Goal: Check status: Check status

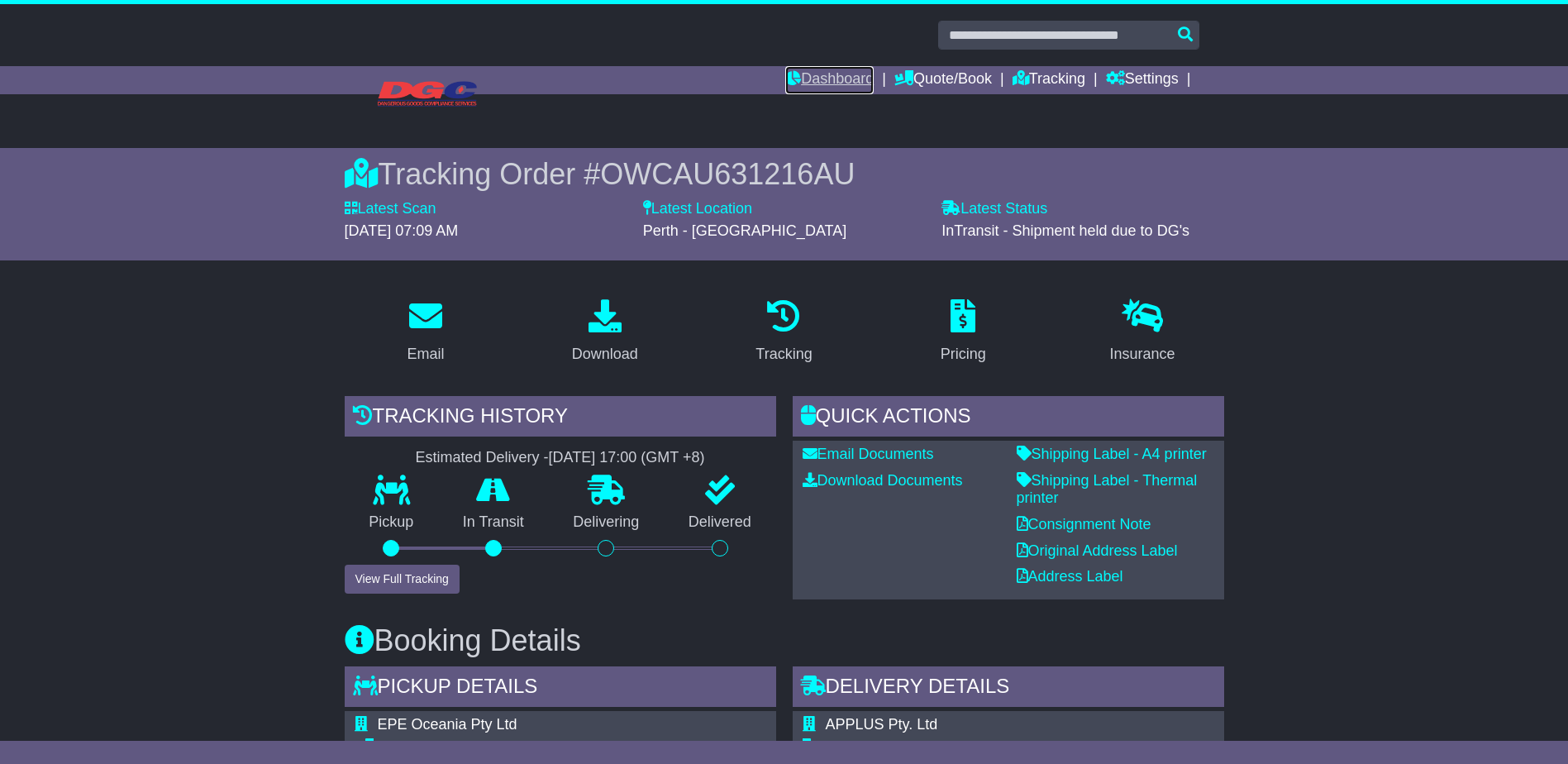
click at [831, 78] on link "Dashboard" at bounding box center [829, 80] width 89 height 28
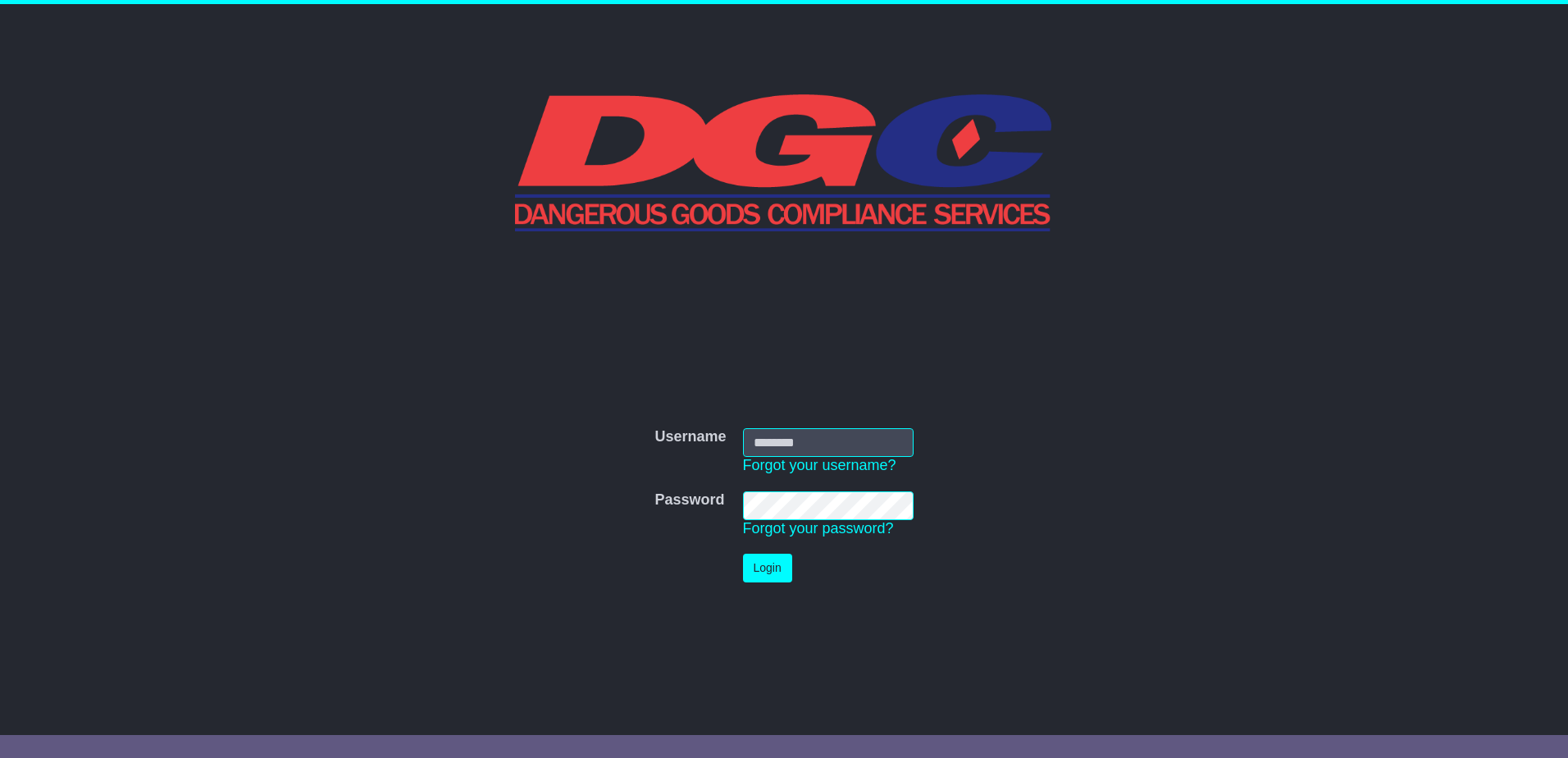
type input "**********"
click at [763, 561] on button "Login" at bounding box center [767, 567] width 49 height 29
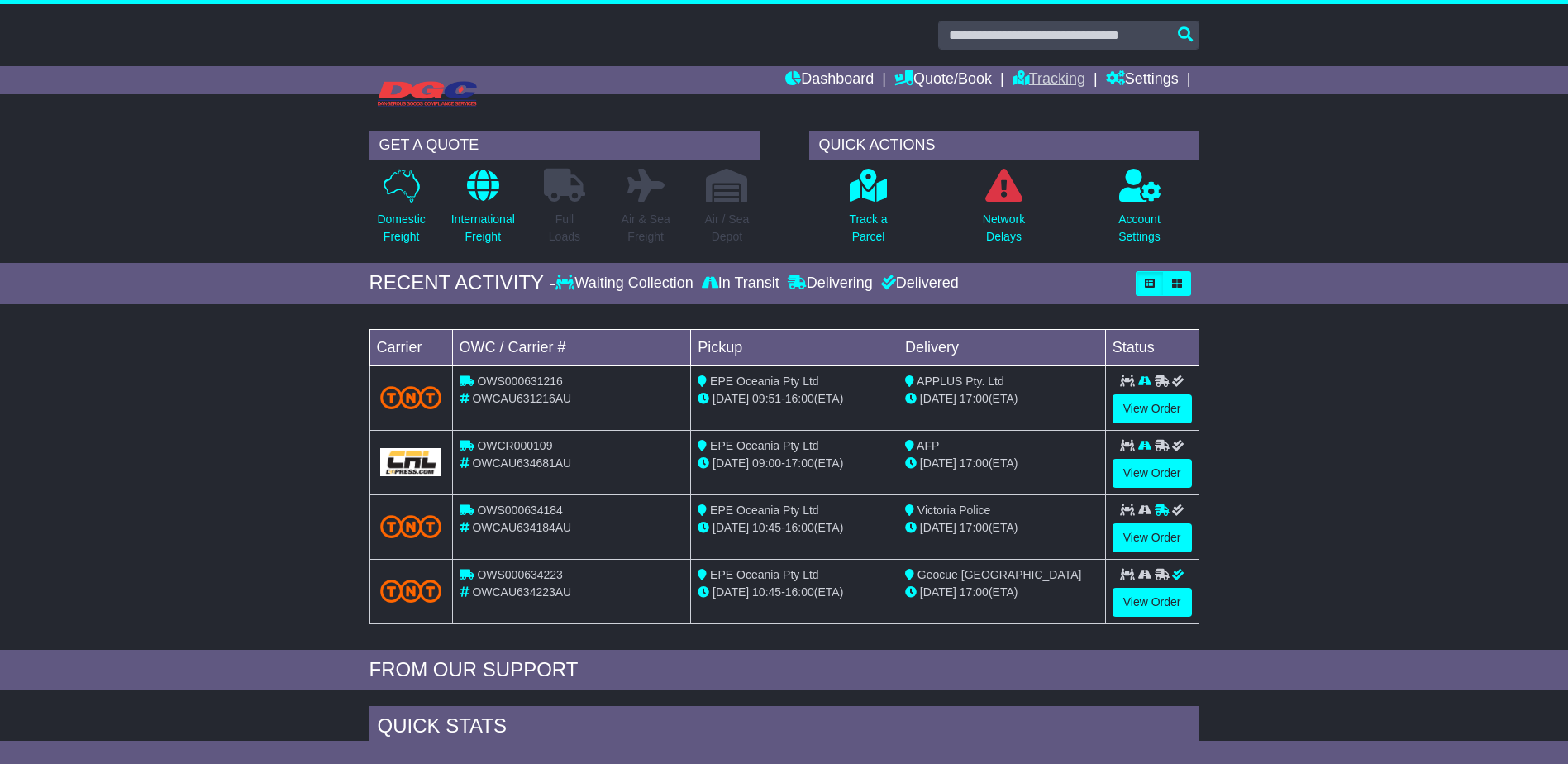
click at [1012, 83] on ul "Dashboard Quote/Book Domestic International Saved Quotes Drafts Domestic Quote …" at bounding box center [992, 80] width 413 height 28
click at [1033, 82] on link "Tracking" at bounding box center [1048, 80] width 73 height 28
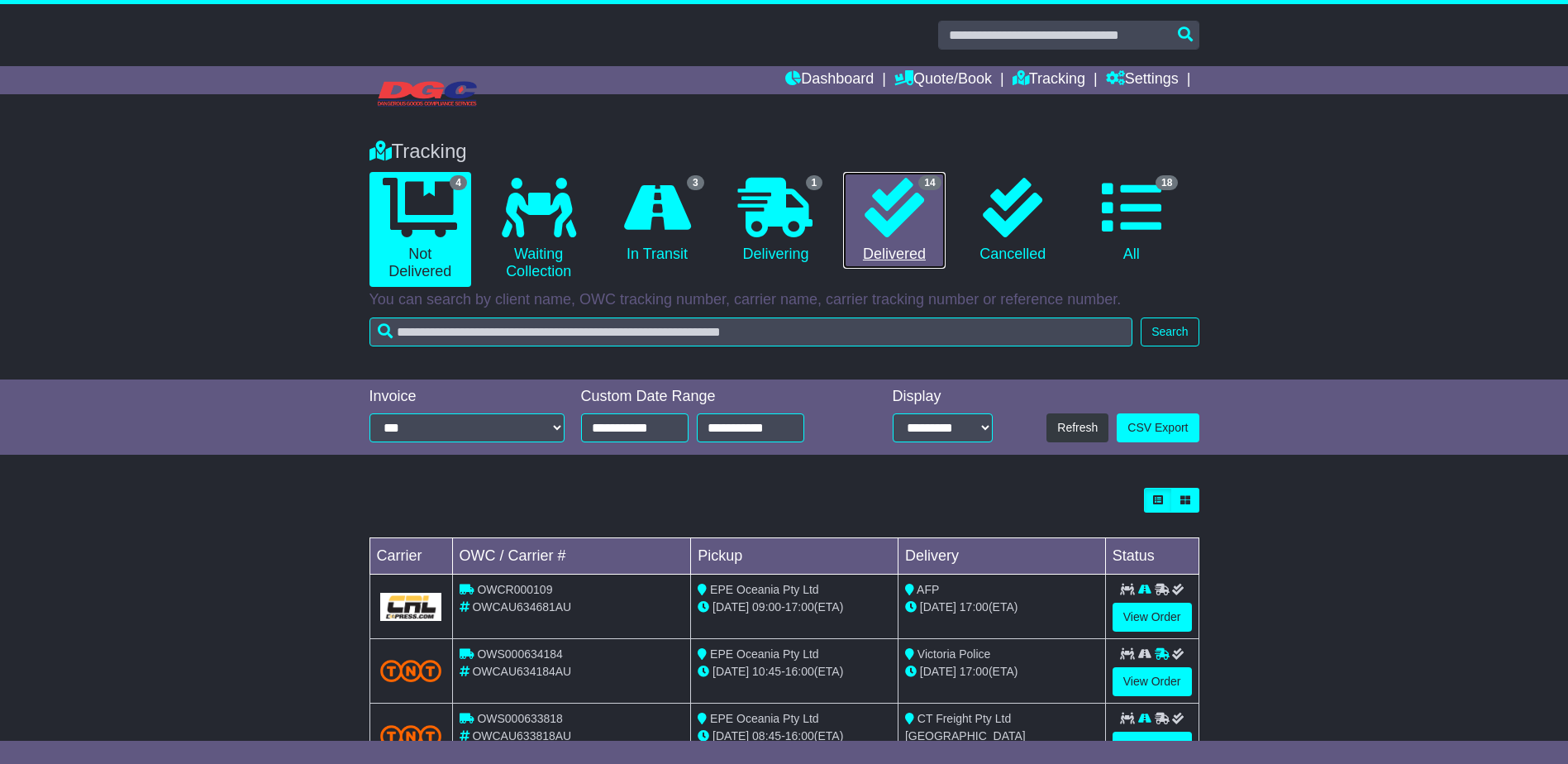
click at [900, 233] on icon at bounding box center [895, 208] width 60 height 60
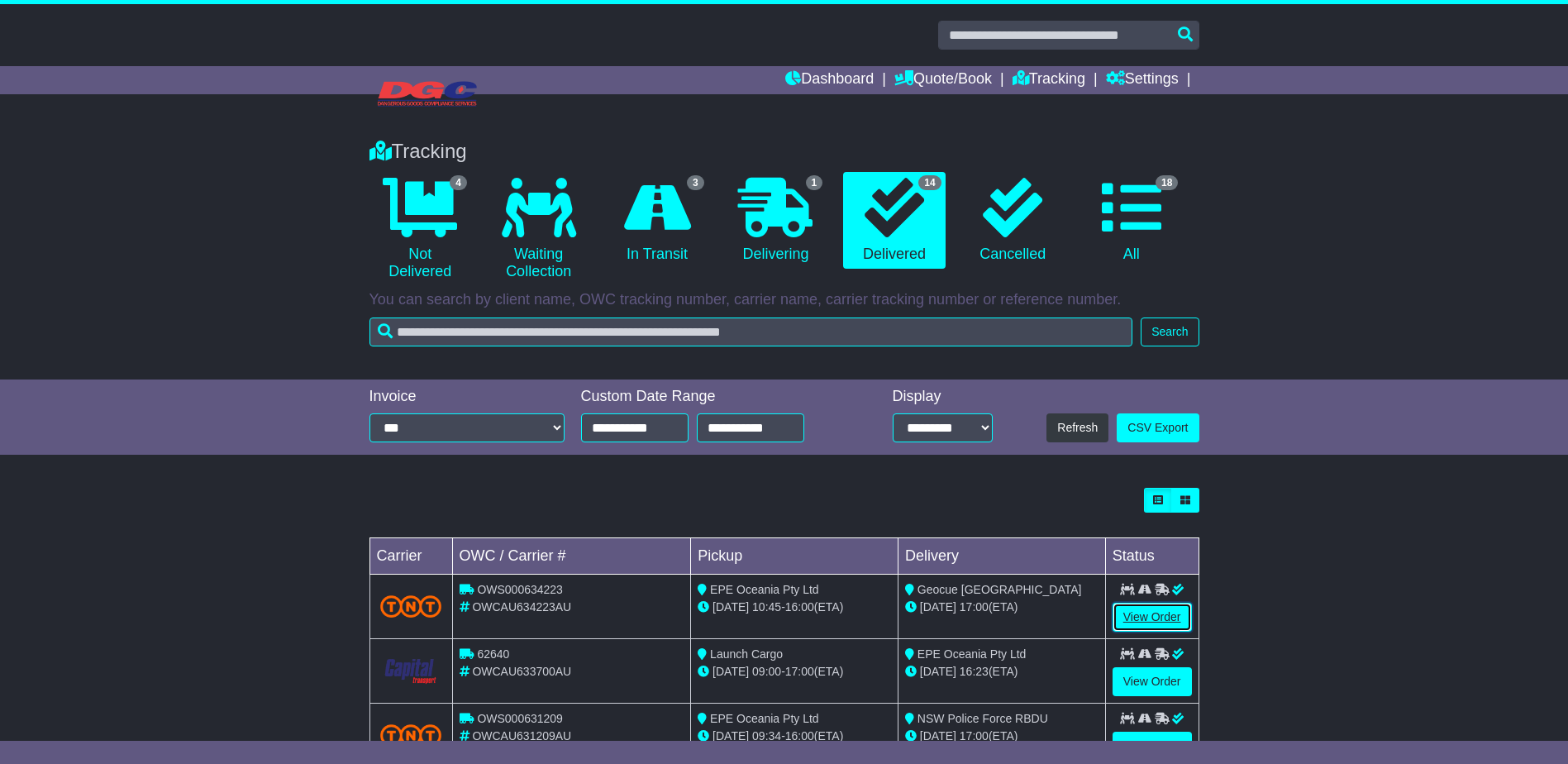
click at [1147, 615] on link "View Order" at bounding box center [1152, 617] width 79 height 29
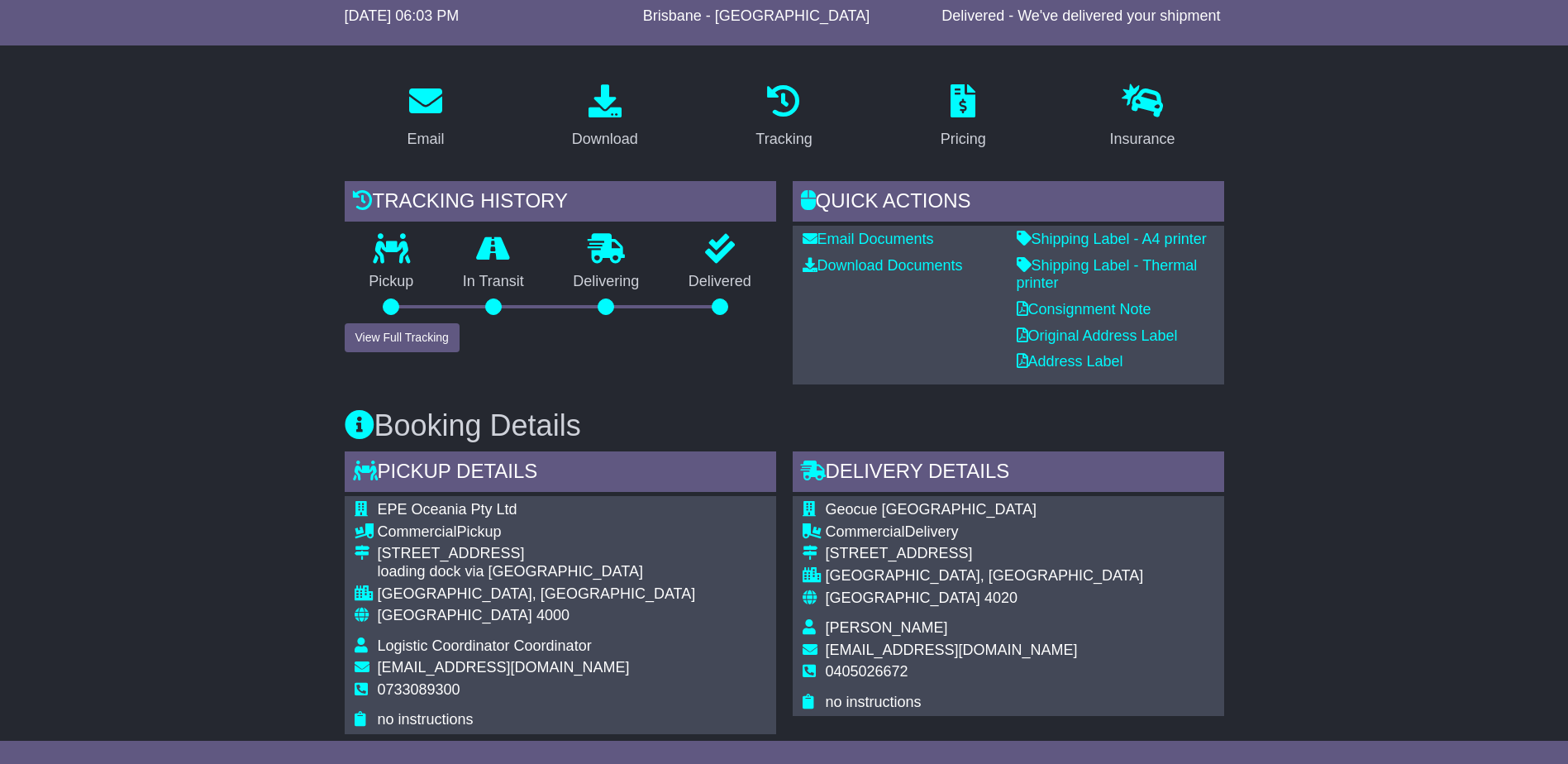
scroll to position [496, 0]
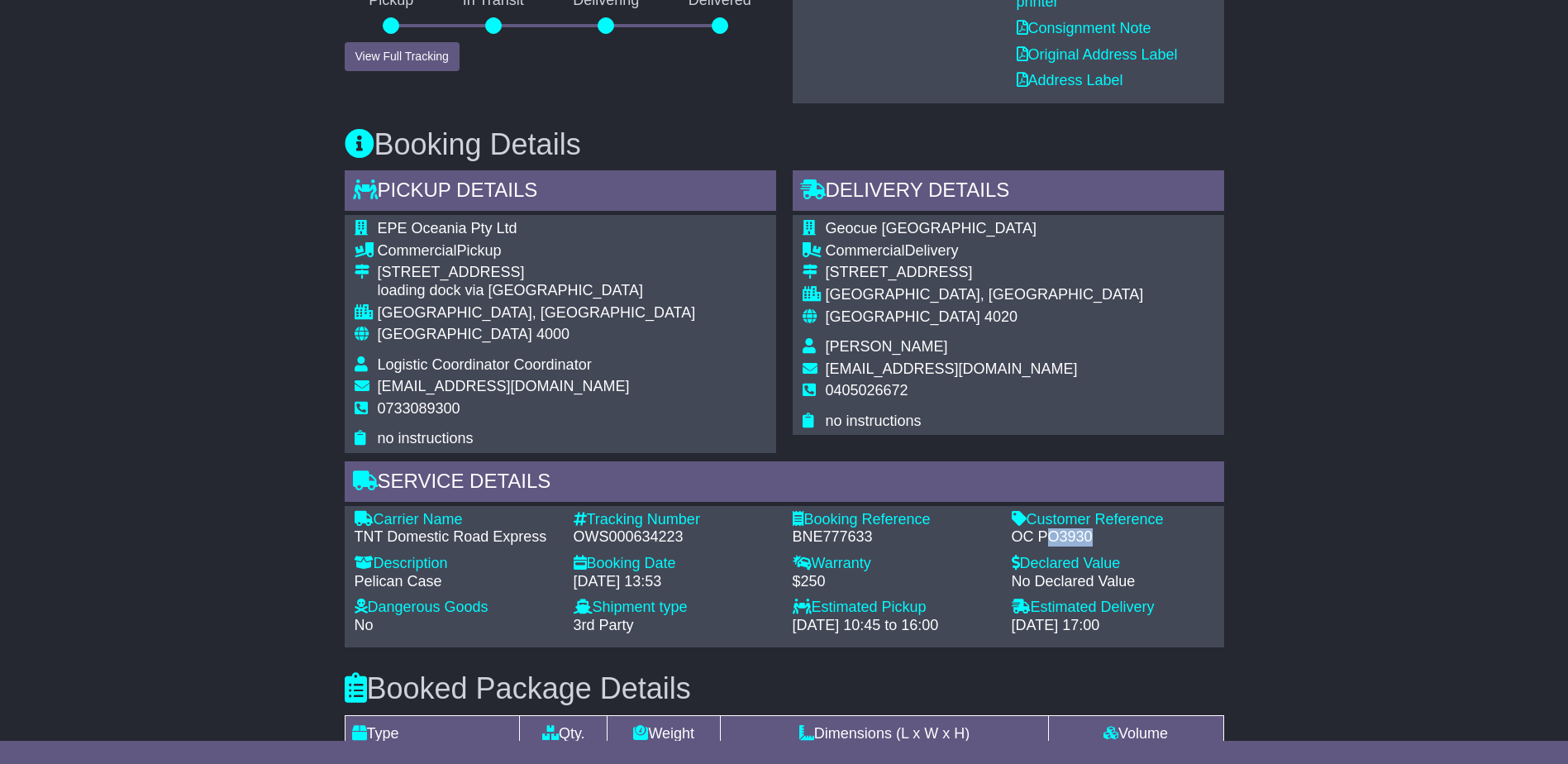
drag, startPoint x: 1101, startPoint y: 539, endPoint x: 1043, endPoint y: 535, distance: 58.1
click at [1043, 535] on div "OC PO3930" at bounding box center [1113, 536] width 202 height 18
drag, startPoint x: 1043, startPoint y: 535, endPoint x: 1170, endPoint y: 513, distance: 128.9
click at [1169, 526] on div "Customer Reference - OC PO3930" at bounding box center [1113, 529] width 219 height 35
click at [1135, 396] on div "Geocue Australia Commercial Delivery 14 Comanche Street NEWPORT, QLD Australia …" at bounding box center [1008, 325] width 432 height 220
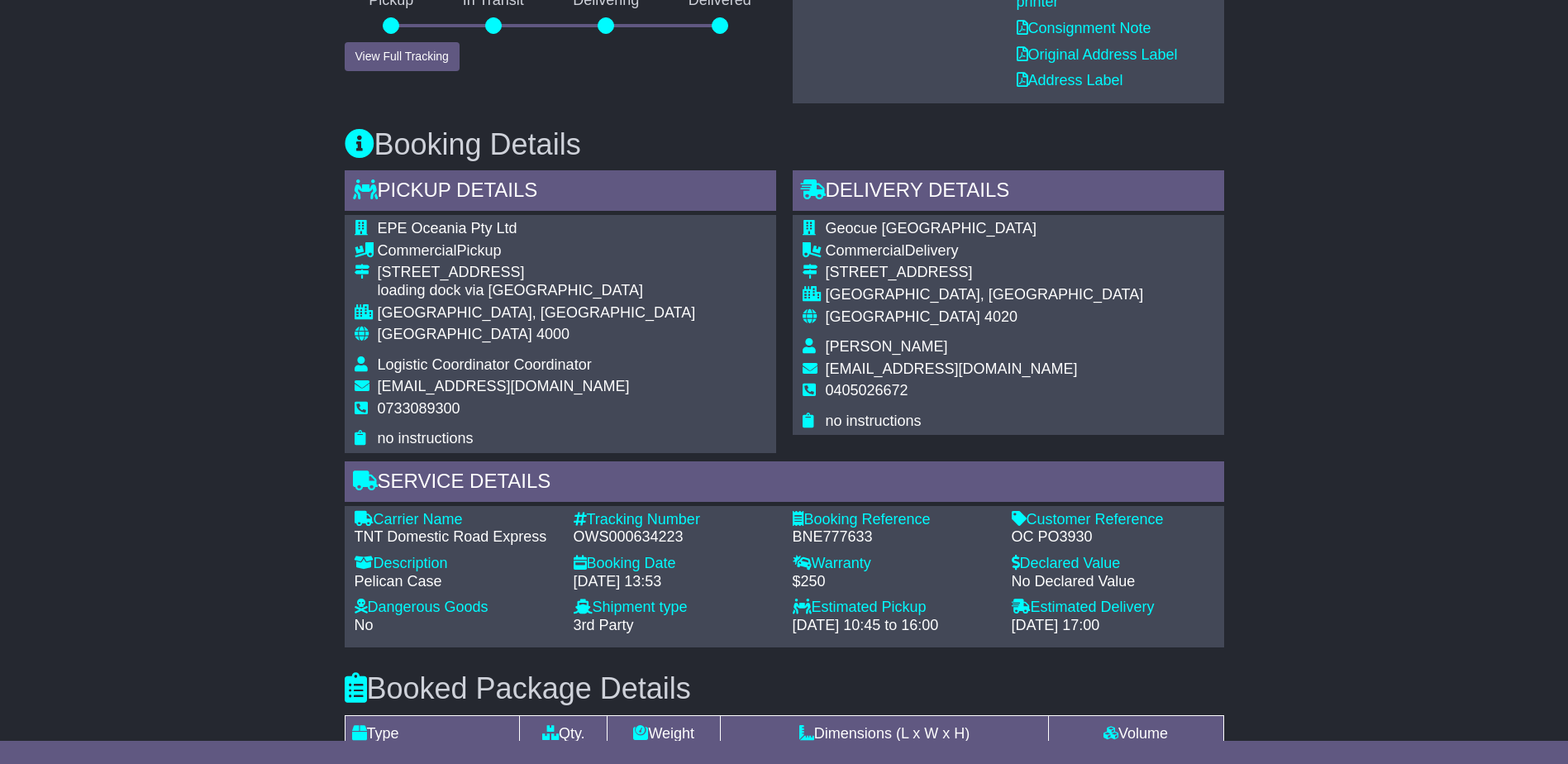
scroll to position [0, 0]
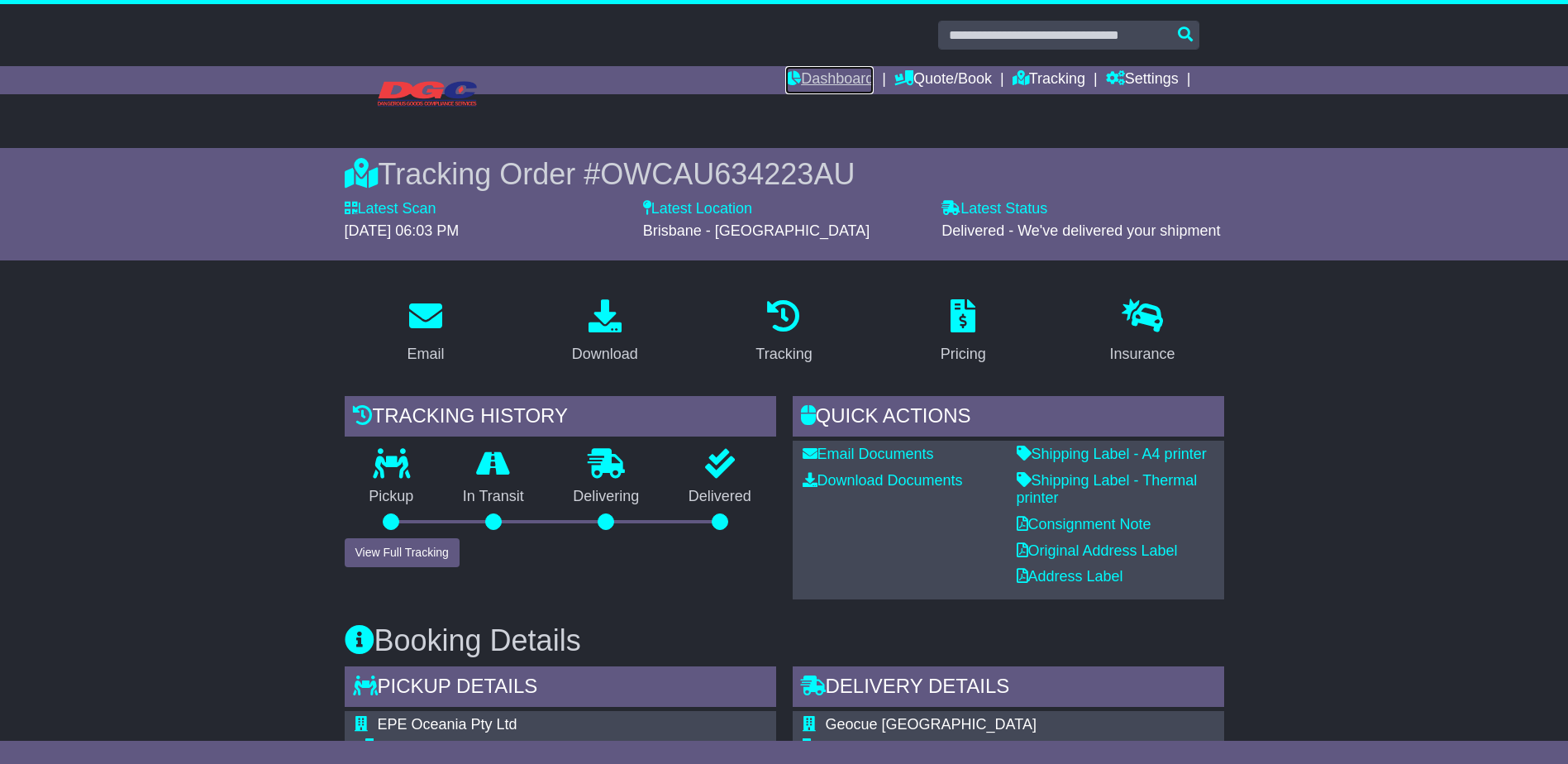
click at [834, 73] on link "Dashboard" at bounding box center [829, 80] width 89 height 28
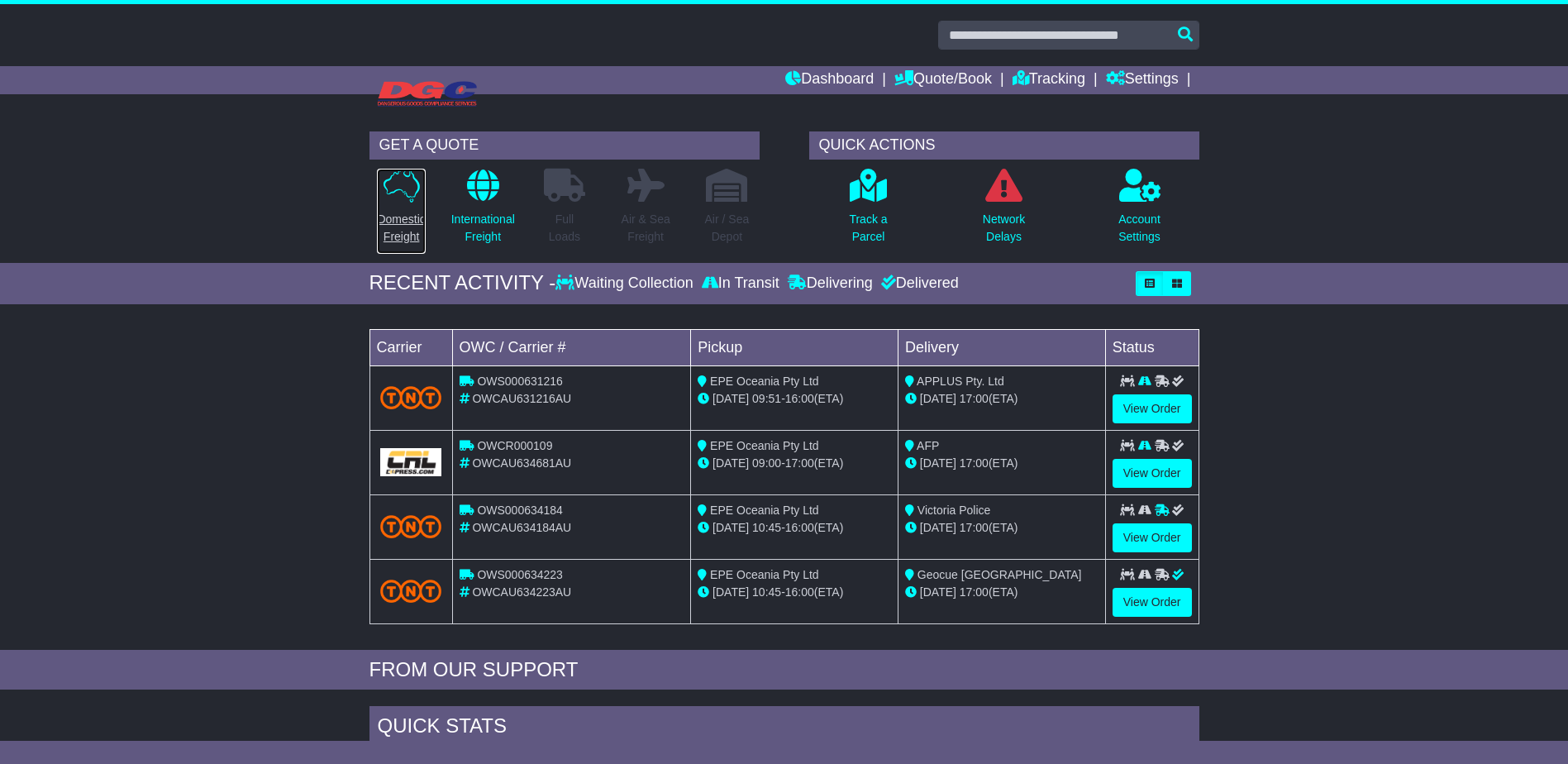
click at [405, 225] on p "Domestic Freight" at bounding box center [400, 228] width 48 height 35
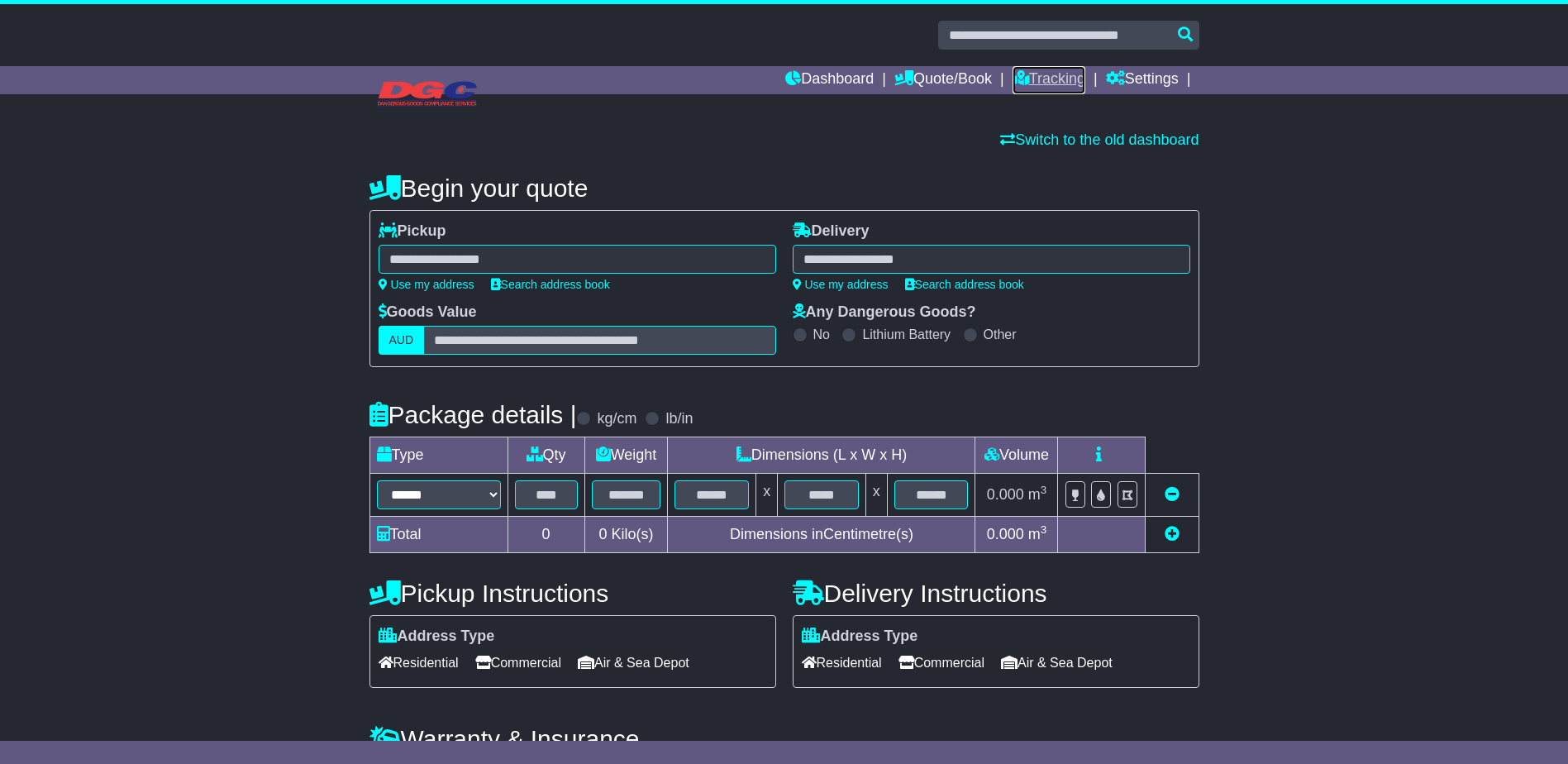
click at [1024, 76] on icon at bounding box center [1020, 77] width 17 height 15
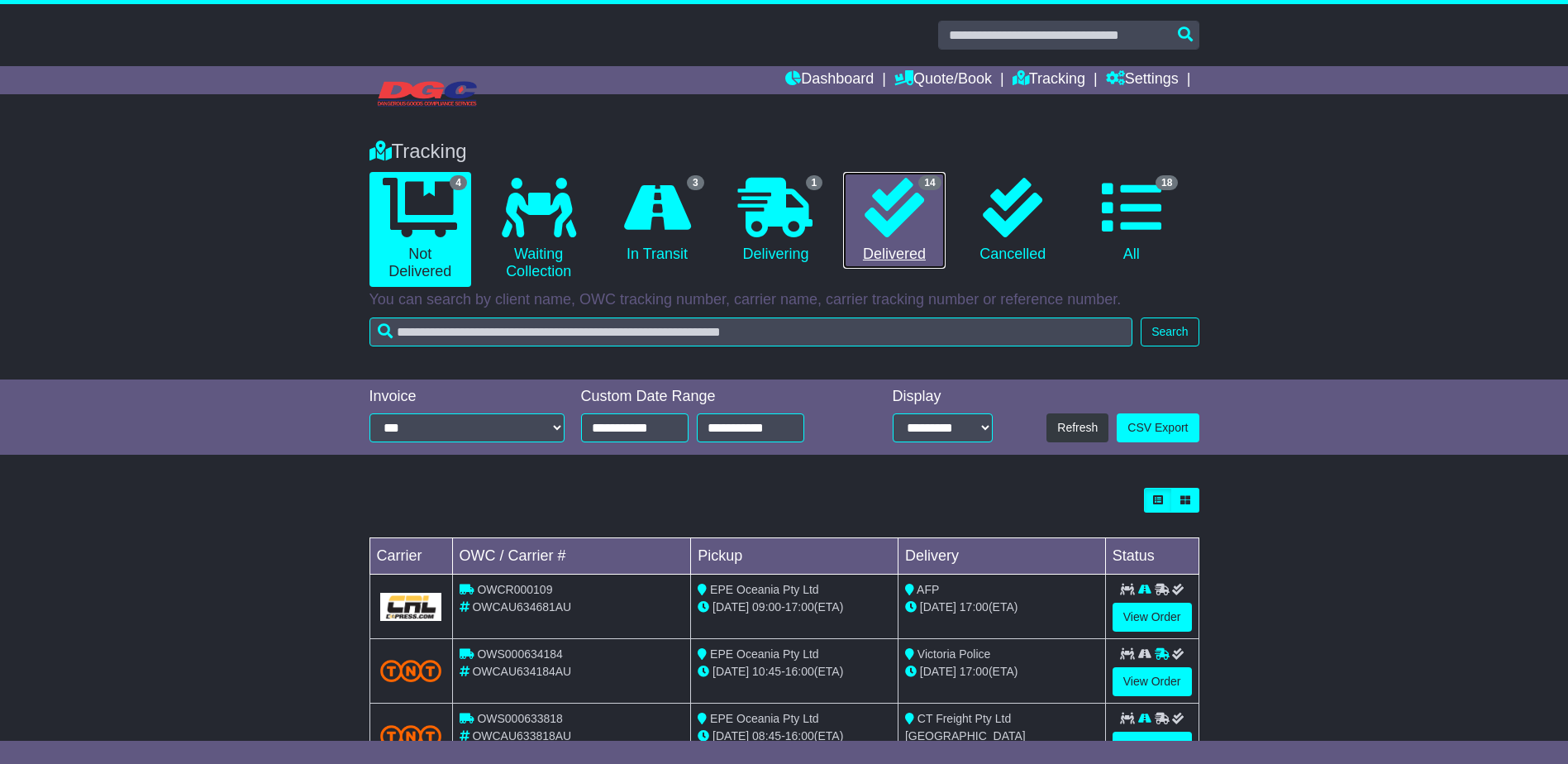
click at [867, 254] on link "14 Delivered" at bounding box center [894, 220] width 102 height 98
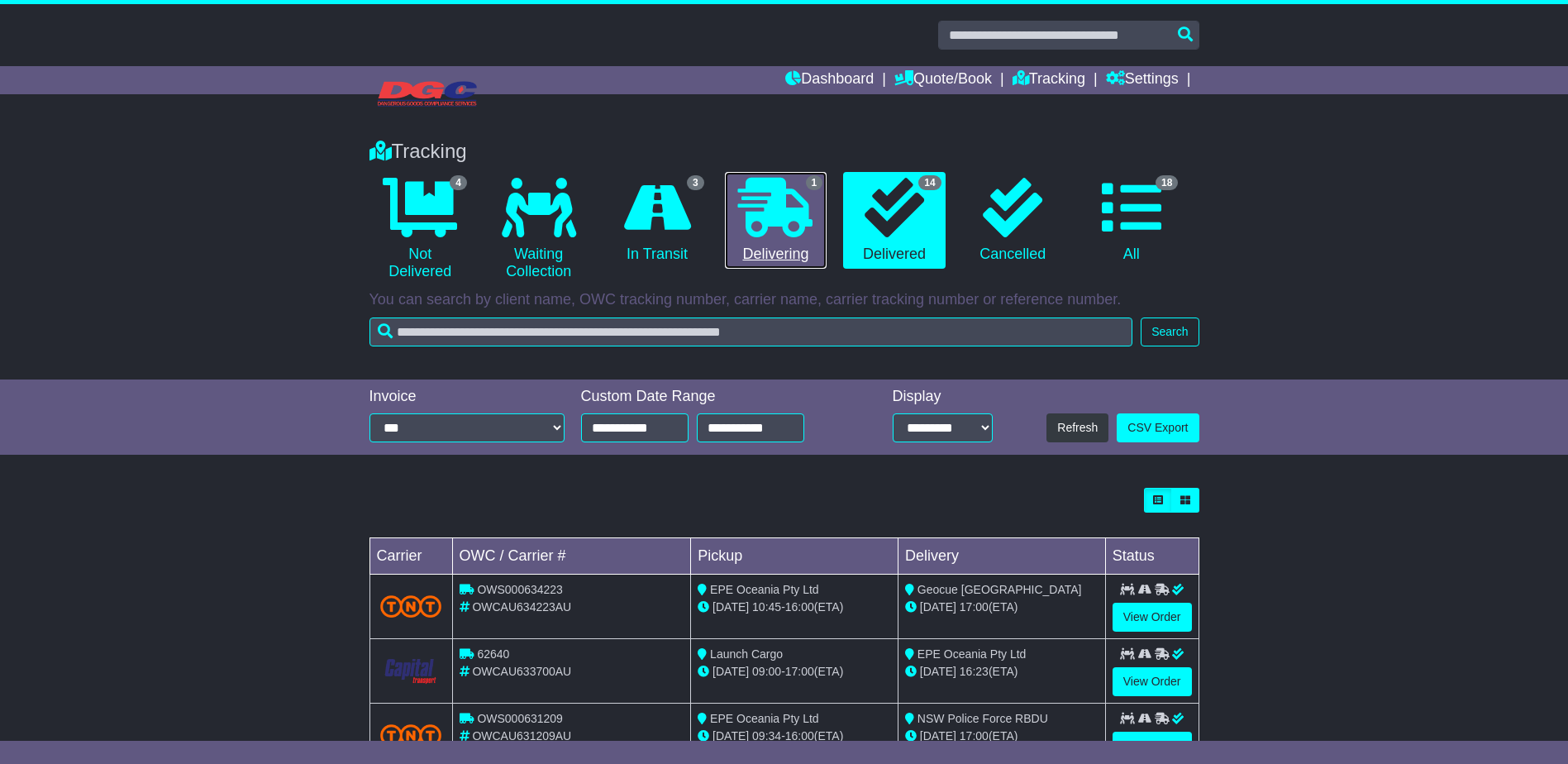
click at [784, 244] on link "1 Delivering" at bounding box center [775, 220] width 102 height 98
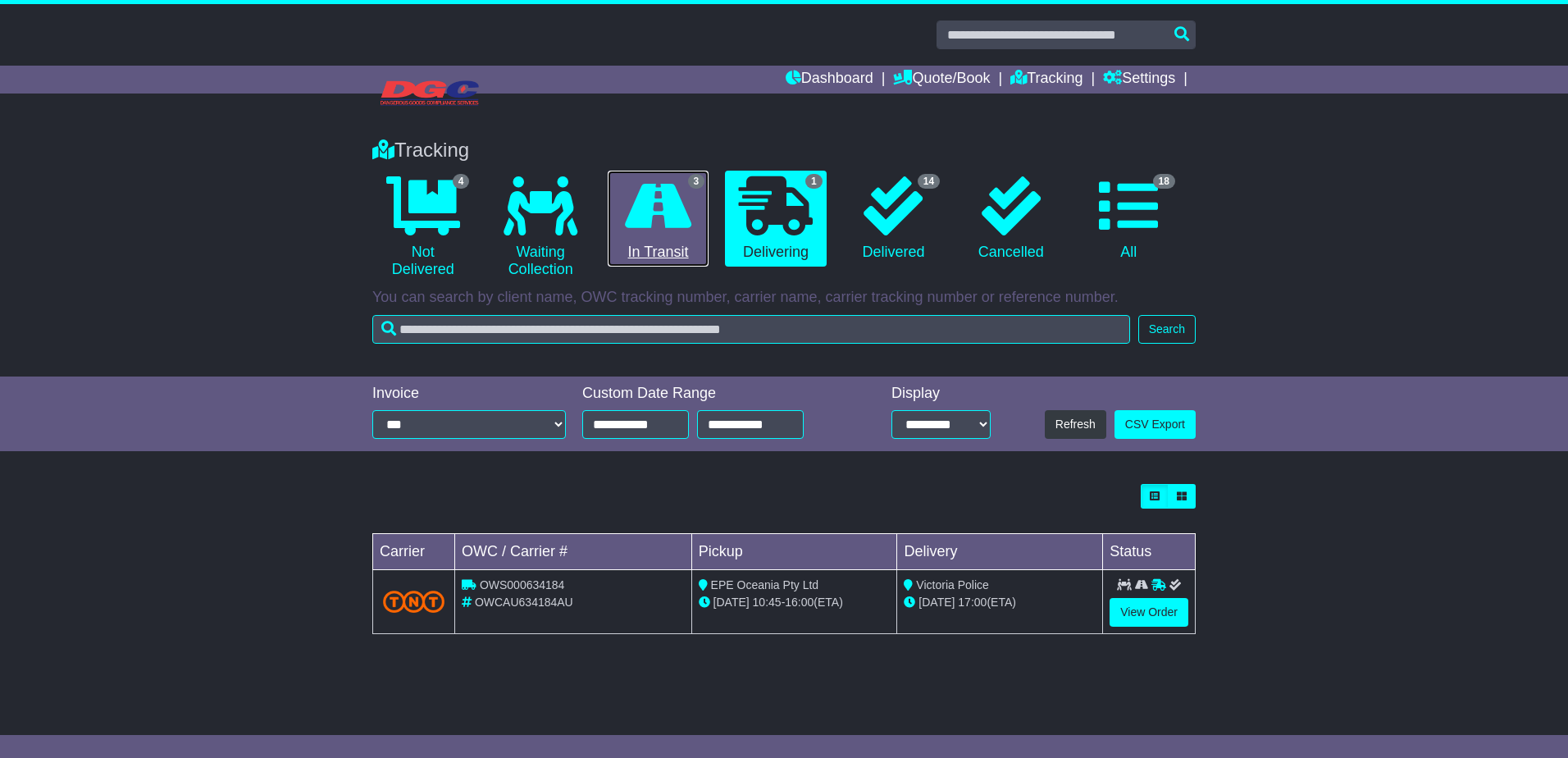
click at [686, 261] on link "3 In Transit" at bounding box center [658, 218] width 101 height 97
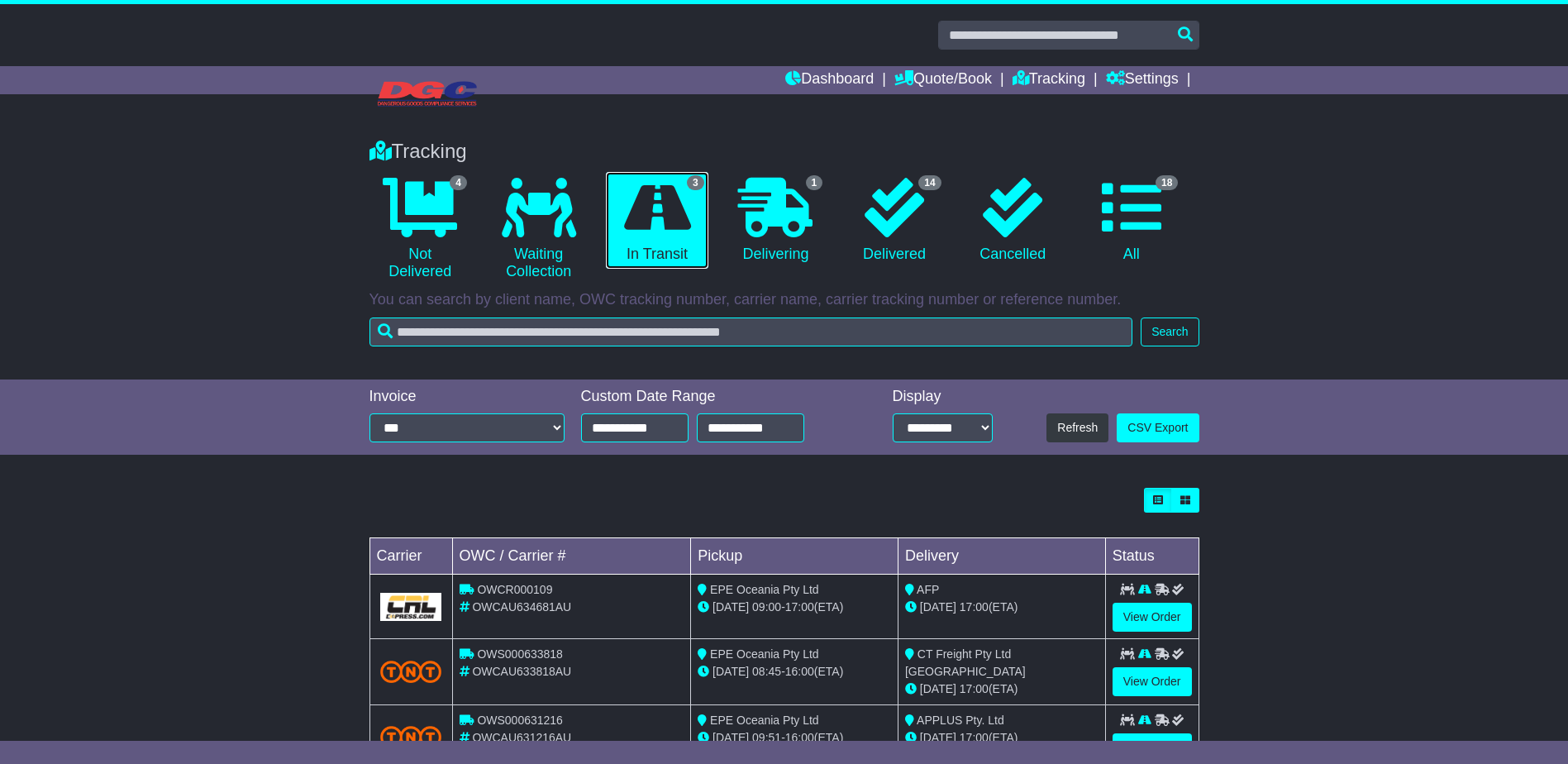
scroll to position [63, 0]
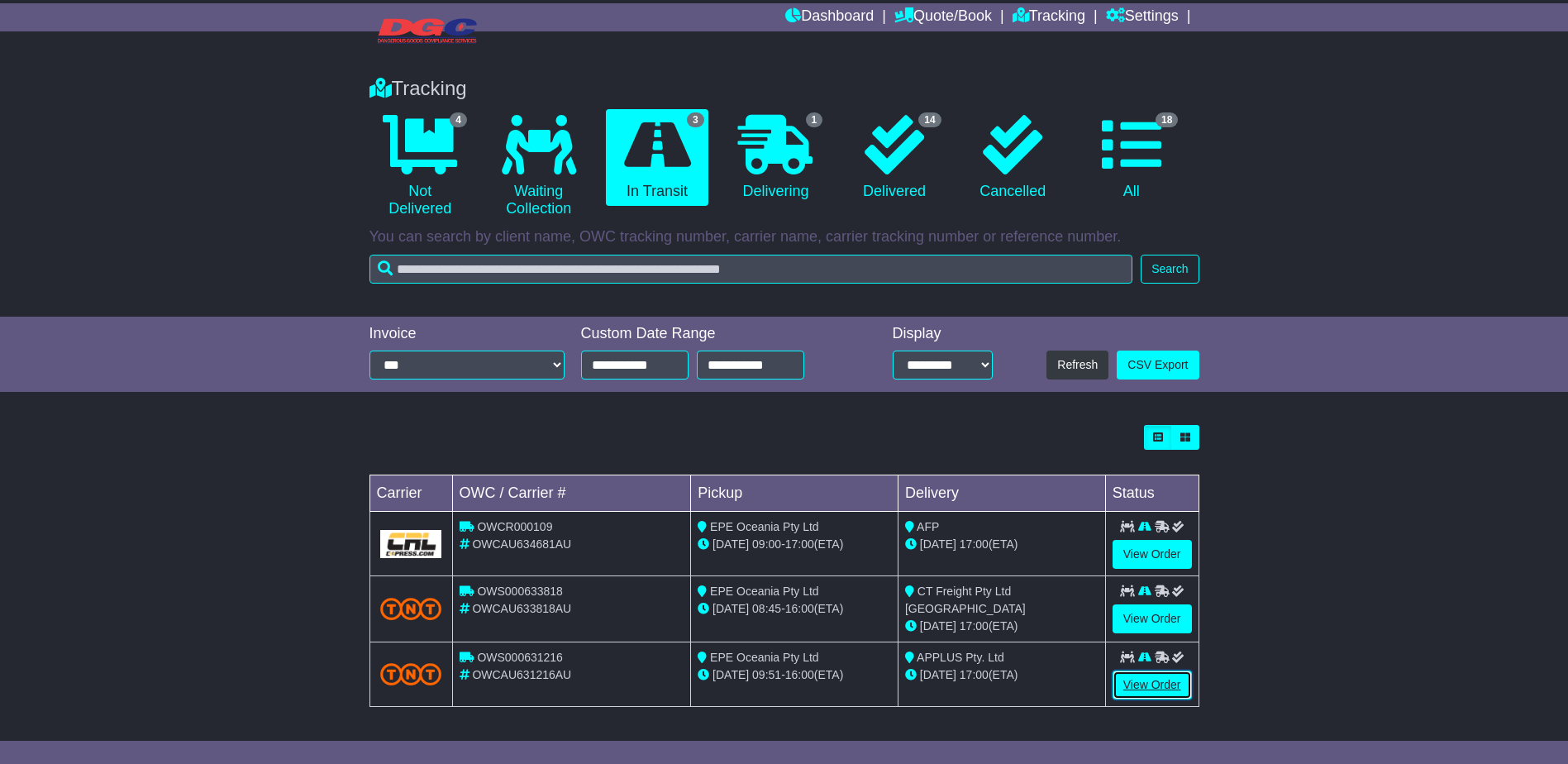
click at [1149, 683] on link "View Order" at bounding box center [1152, 685] width 79 height 29
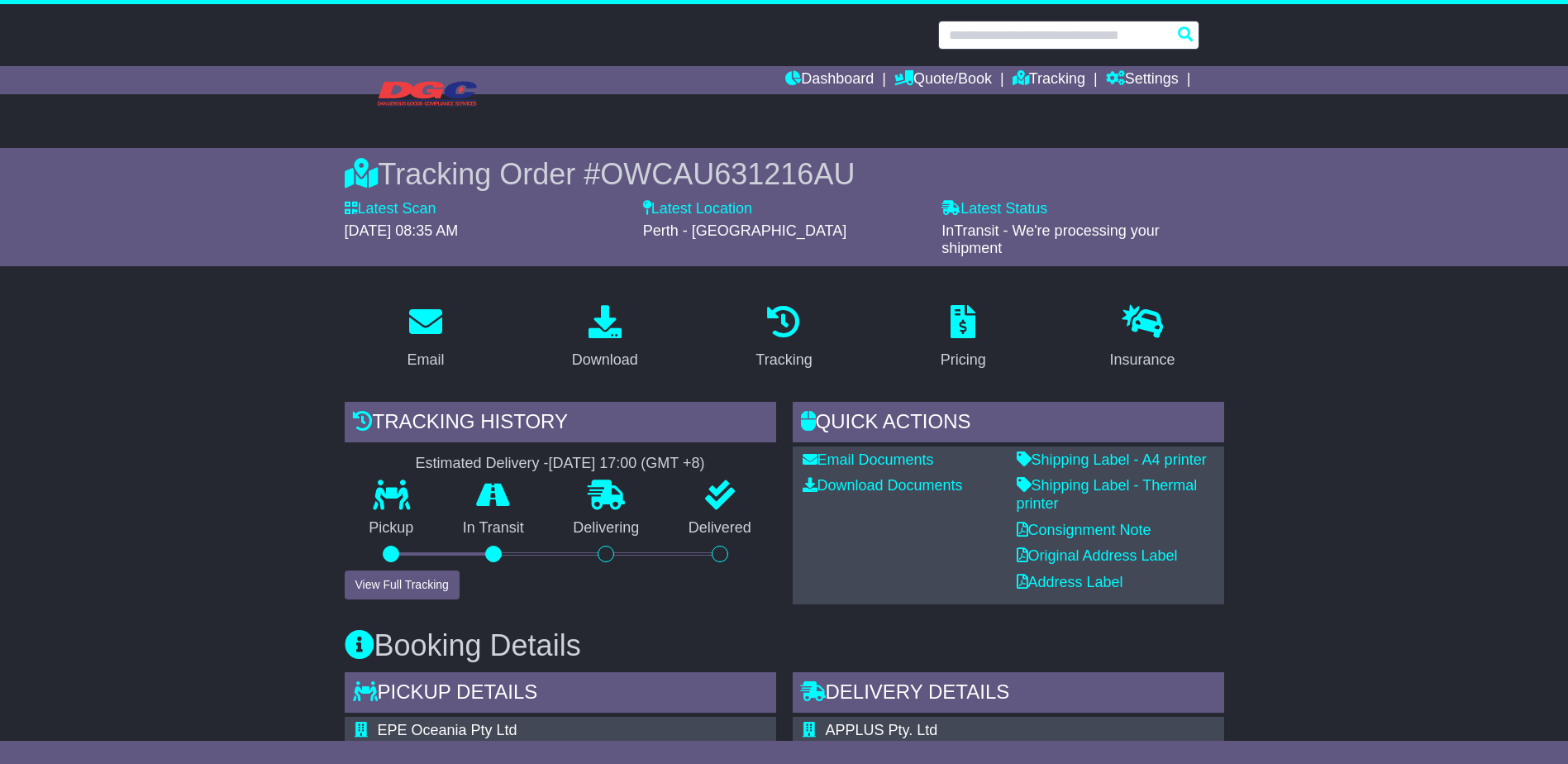
click at [1049, 30] on input "text" at bounding box center [1069, 35] width 261 height 29
paste input "**********"
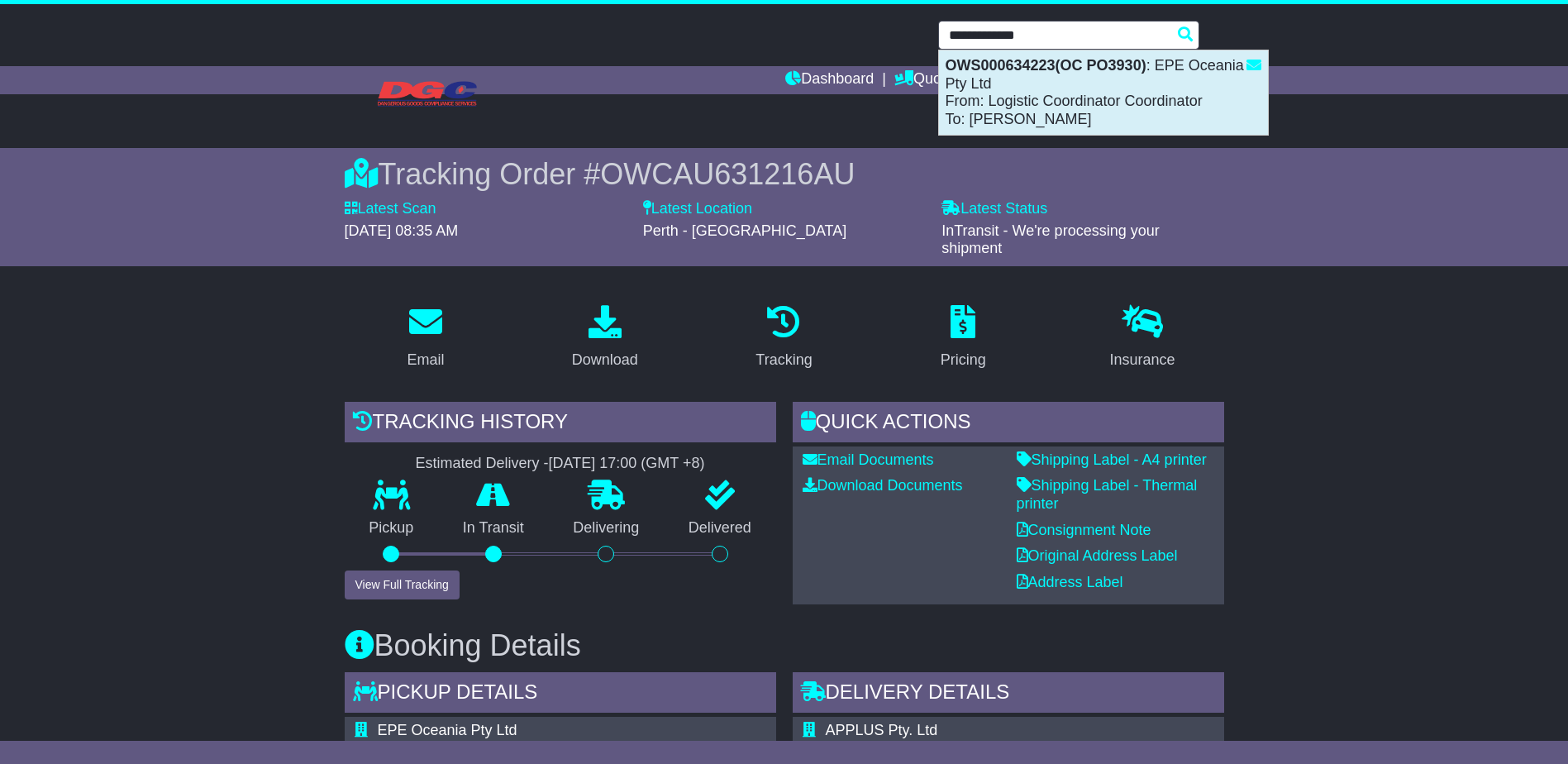
click at [1046, 57] on strong "OWS000634223(OC PO3930)" at bounding box center [1046, 65] width 201 height 17
type input "**********"
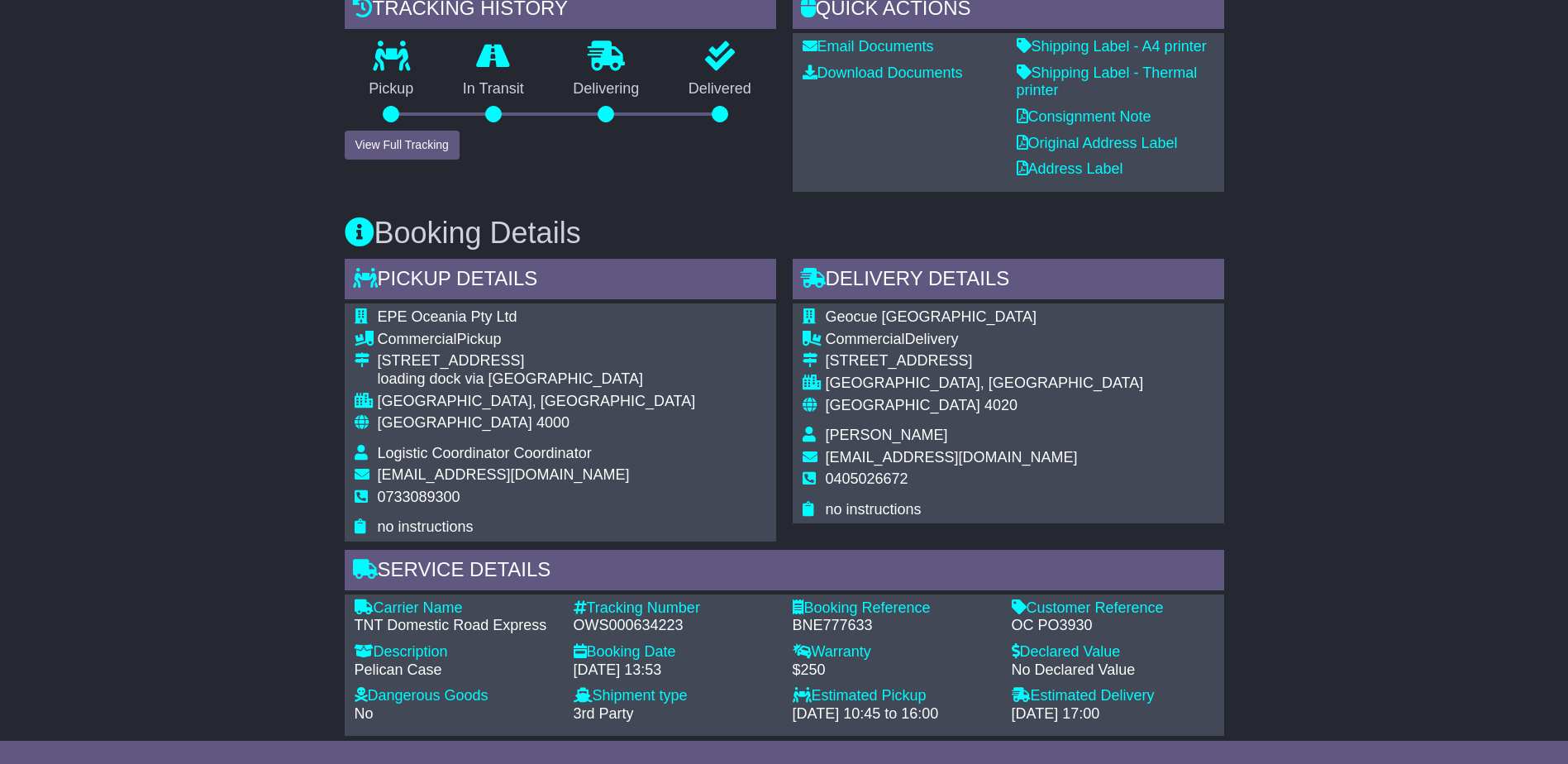
scroll to position [413, 0]
